Goal: Transaction & Acquisition: Purchase product/service

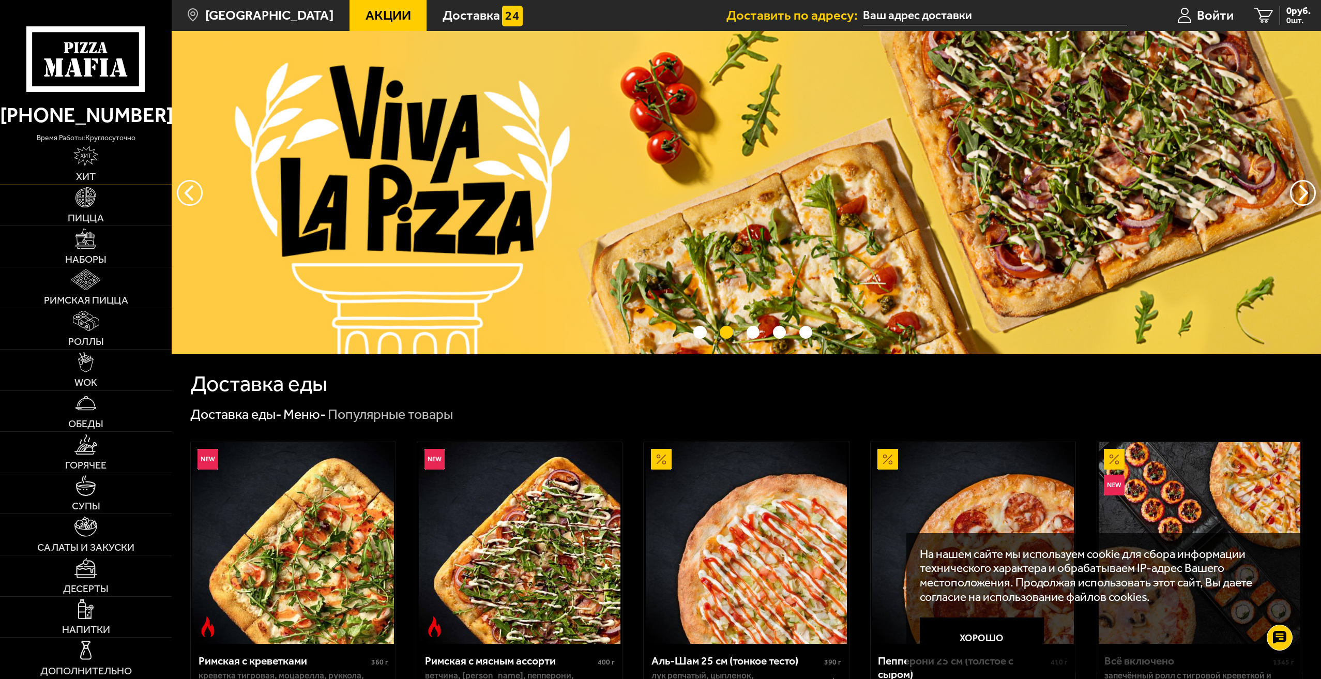
click at [84, 157] on img at bounding box center [85, 156] width 24 height 20
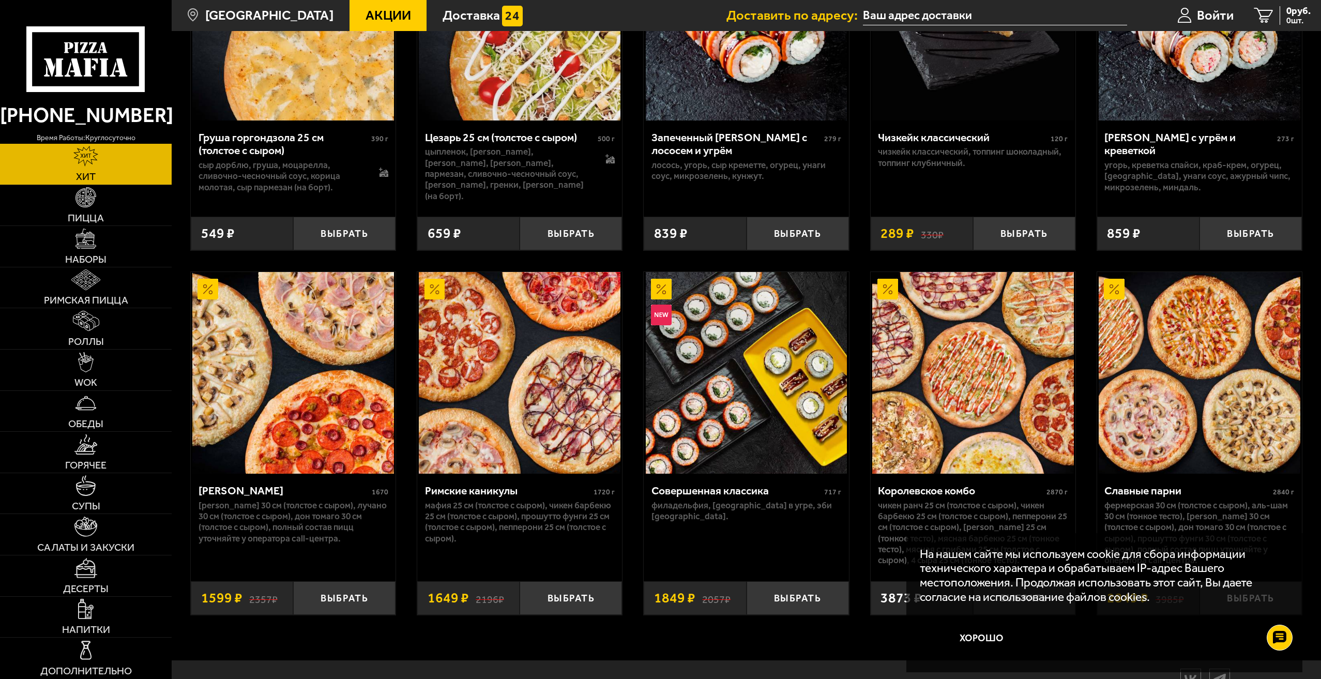
scroll to position [612, 0]
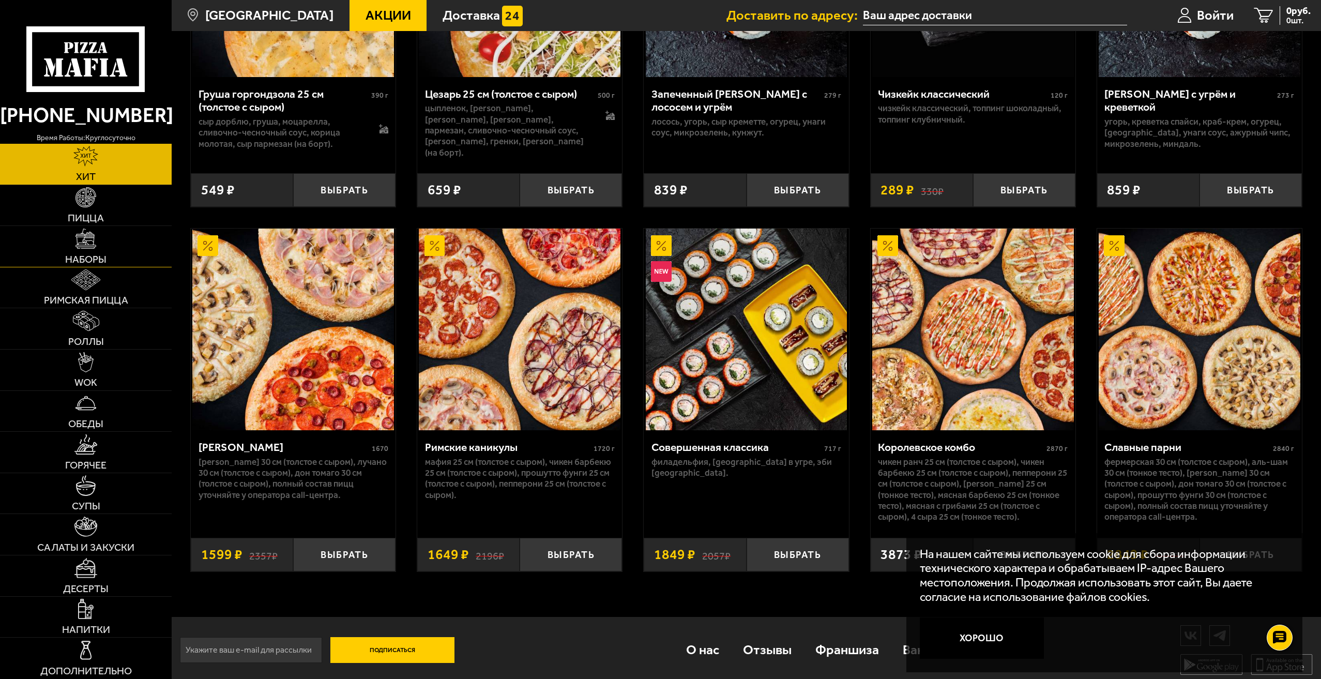
click at [86, 241] on img at bounding box center [86, 239] width 20 height 20
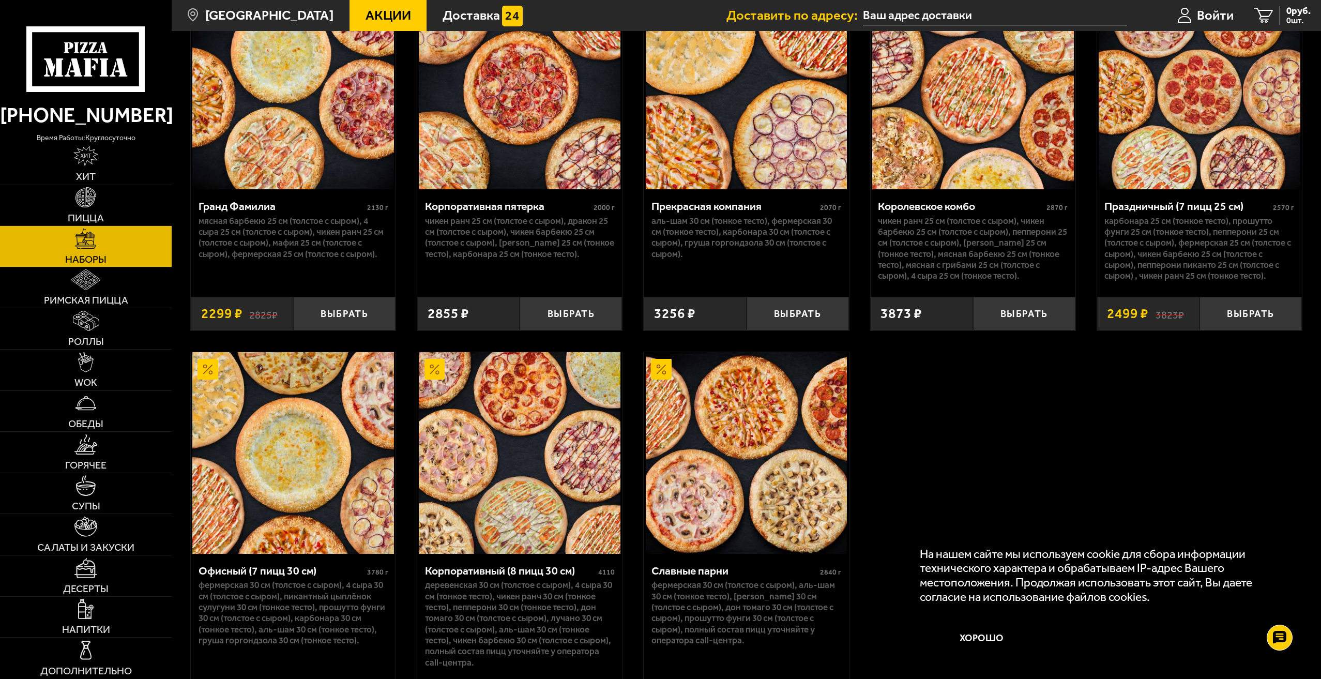
scroll to position [1992, 0]
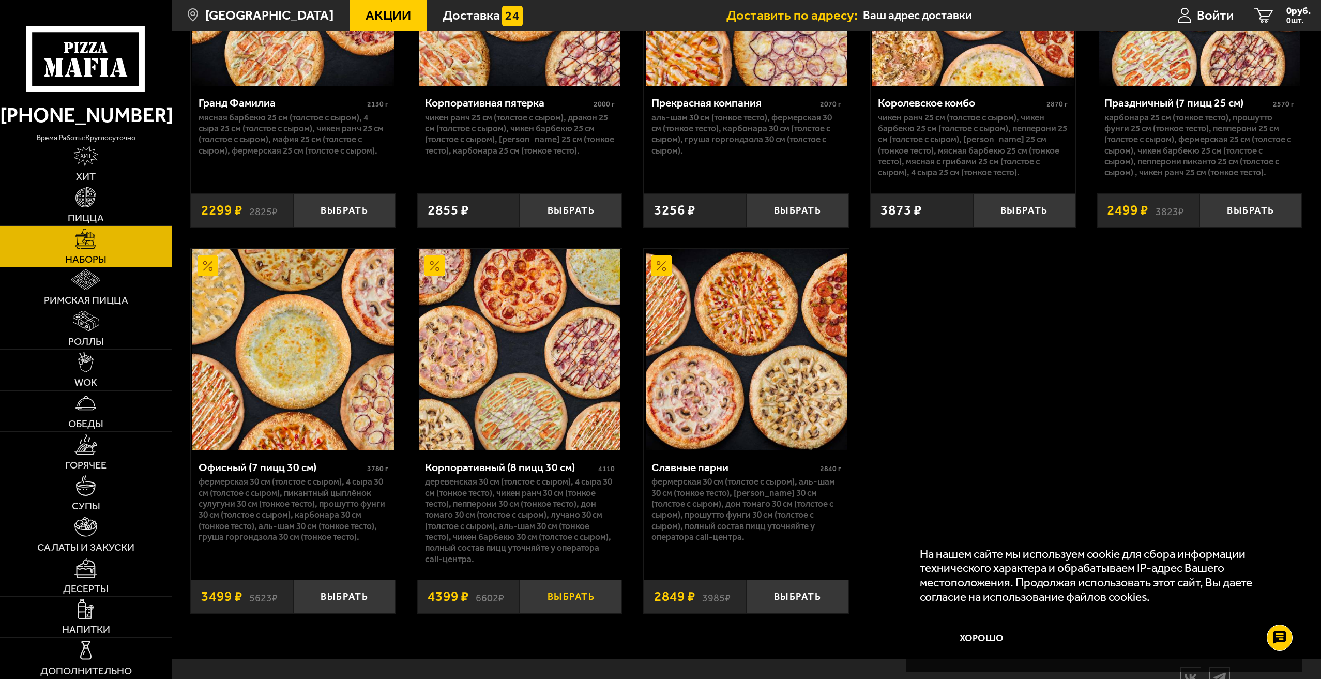
click at [576, 604] on button "Выбрать" at bounding box center [571, 597] width 102 height 34
click at [1256, 218] on button "Выбрать" at bounding box center [1251, 210] width 102 height 34
click at [339, 605] on button "Выбрать" at bounding box center [344, 597] width 102 height 34
click at [913, 15] on input "text" at bounding box center [975, 15] width 264 height 19
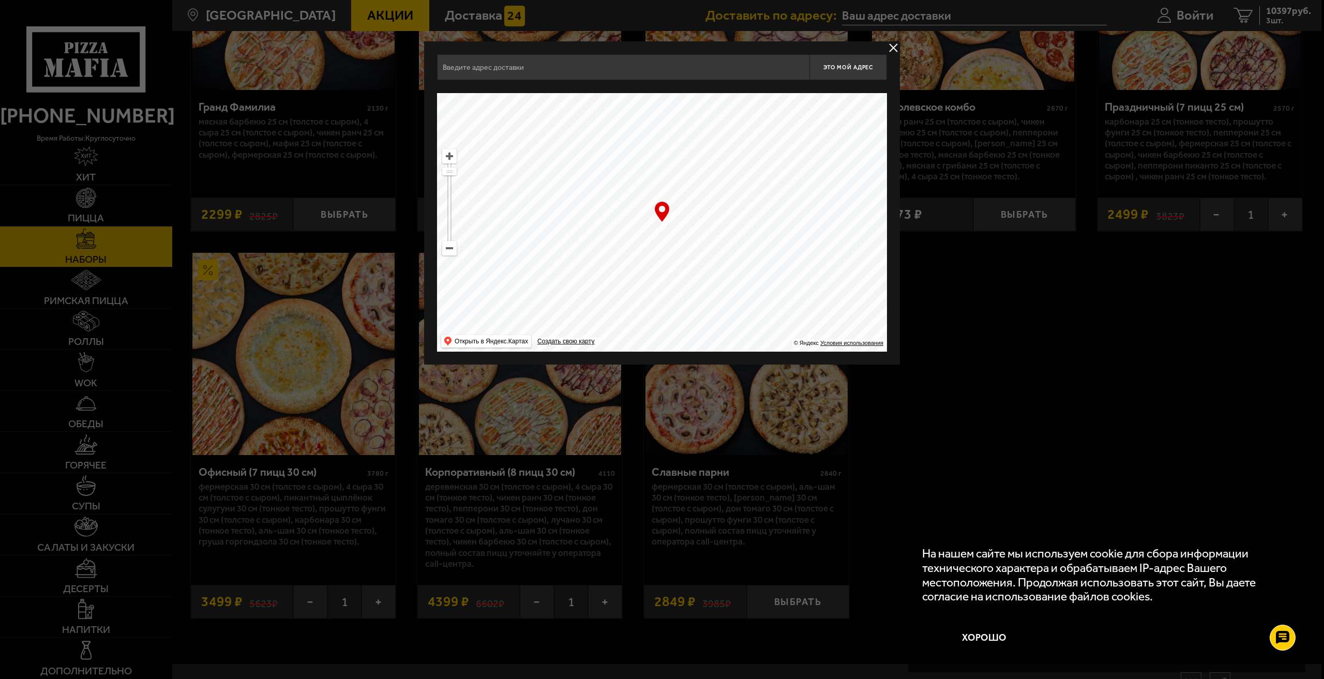
click at [896, 48] on button "delivery type" at bounding box center [893, 47] width 13 height 13
